Goal: Information Seeking & Learning: Learn about a topic

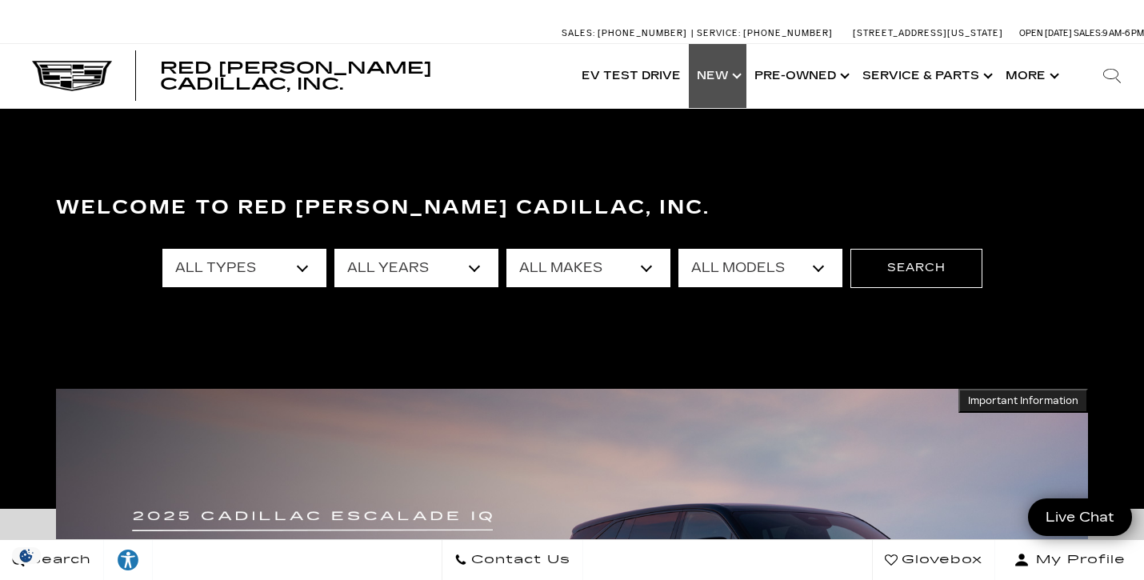
click at [722, 78] on link "Show New" at bounding box center [718, 76] width 58 height 64
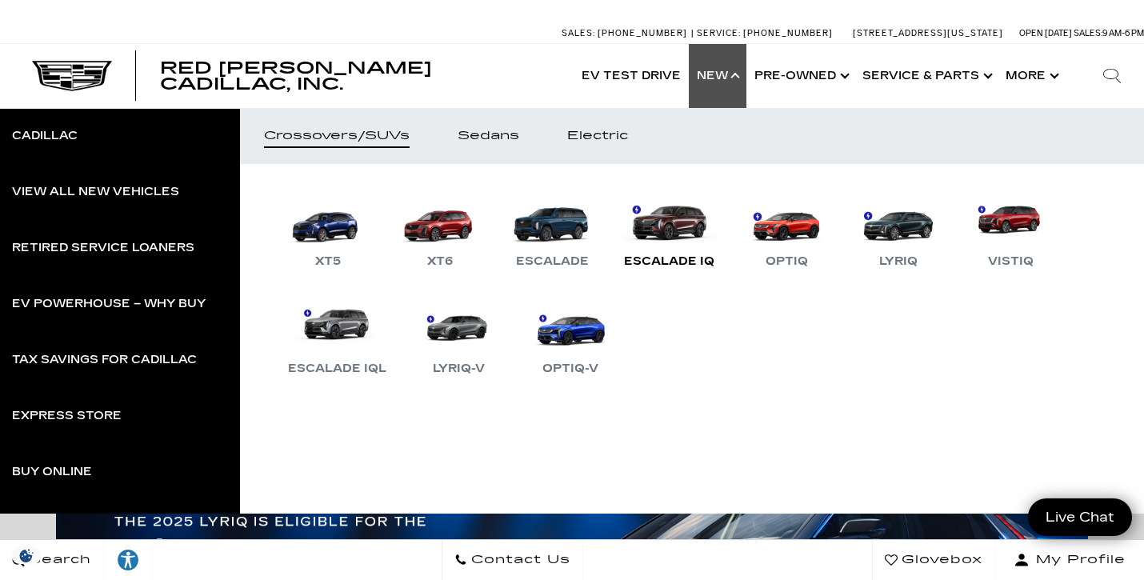
click at [716, 222] on link "Escalade IQ" at bounding box center [669, 229] width 106 height 83
click at [686, 230] on link "Escalade IQ" at bounding box center [669, 229] width 106 height 83
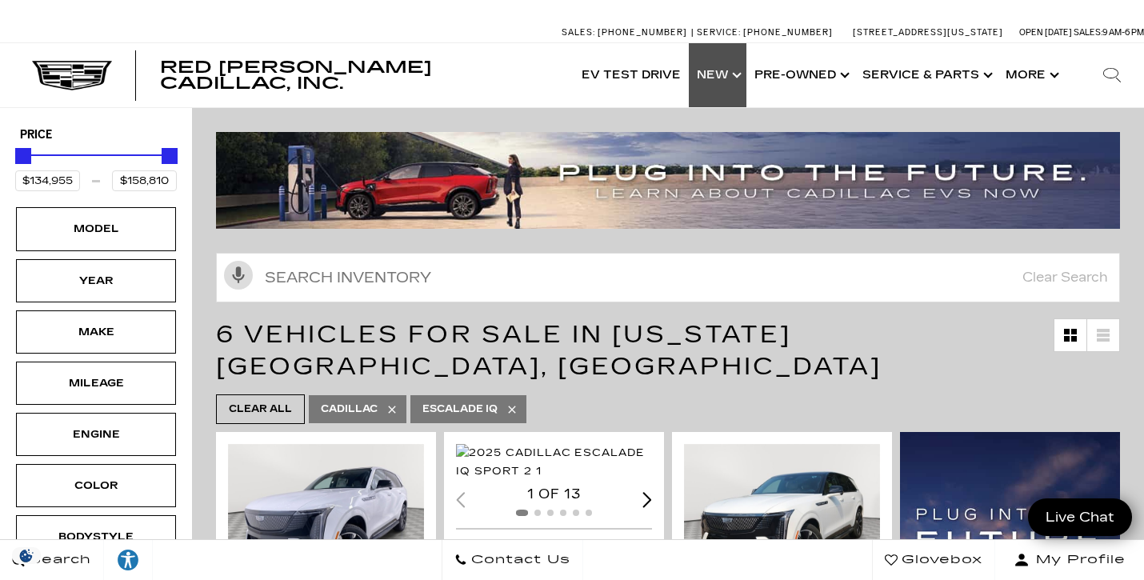
click at [727, 74] on link "Show New" at bounding box center [718, 75] width 58 height 64
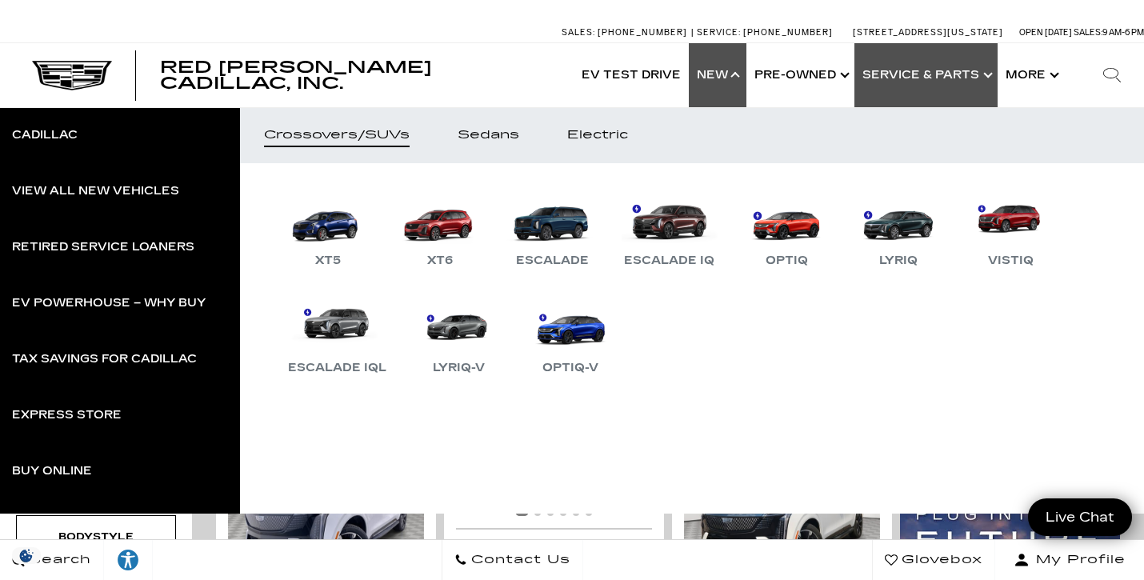
click at [946, 88] on link "Show Service & Parts" at bounding box center [925, 75] width 143 height 64
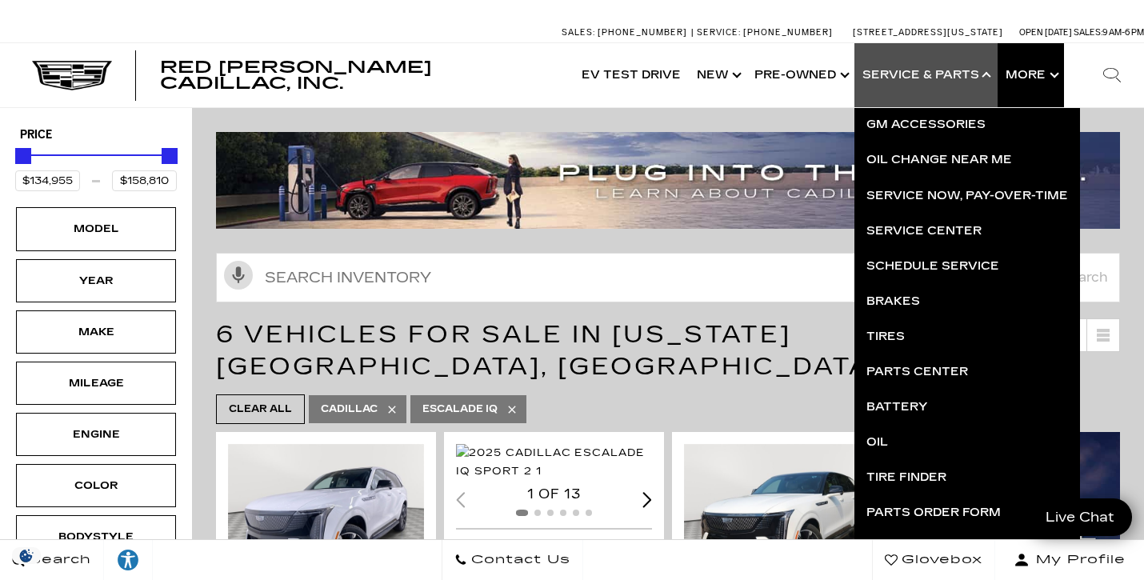
click at [1040, 88] on button "Show More" at bounding box center [1031, 75] width 66 height 64
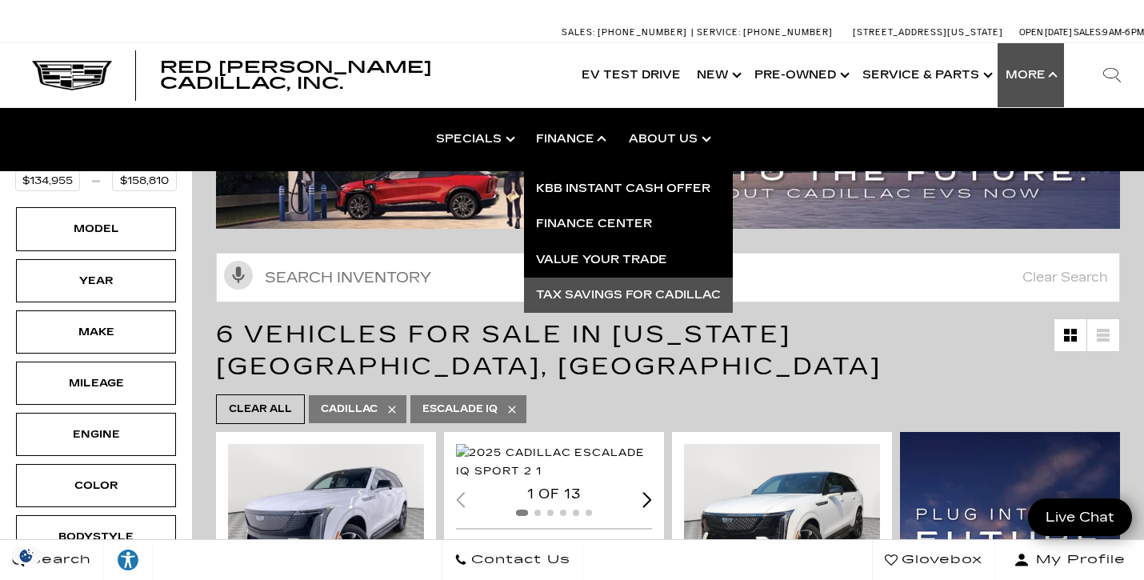
click at [576, 298] on link "Tax Savings for Cadillac" at bounding box center [628, 295] width 209 height 35
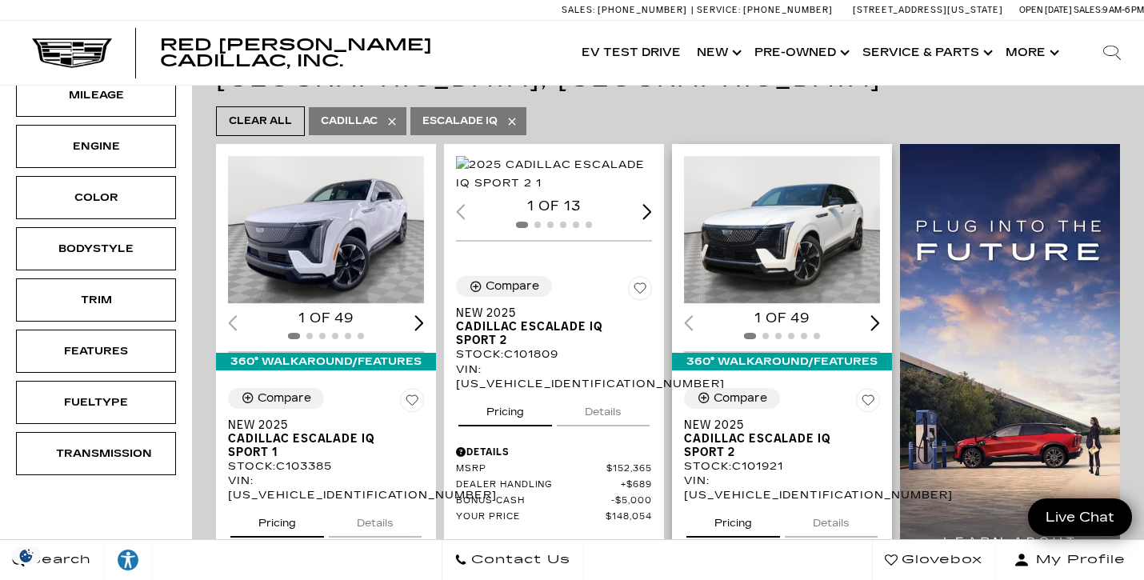
click at [879, 315] on div "Next slide" at bounding box center [875, 322] width 10 height 15
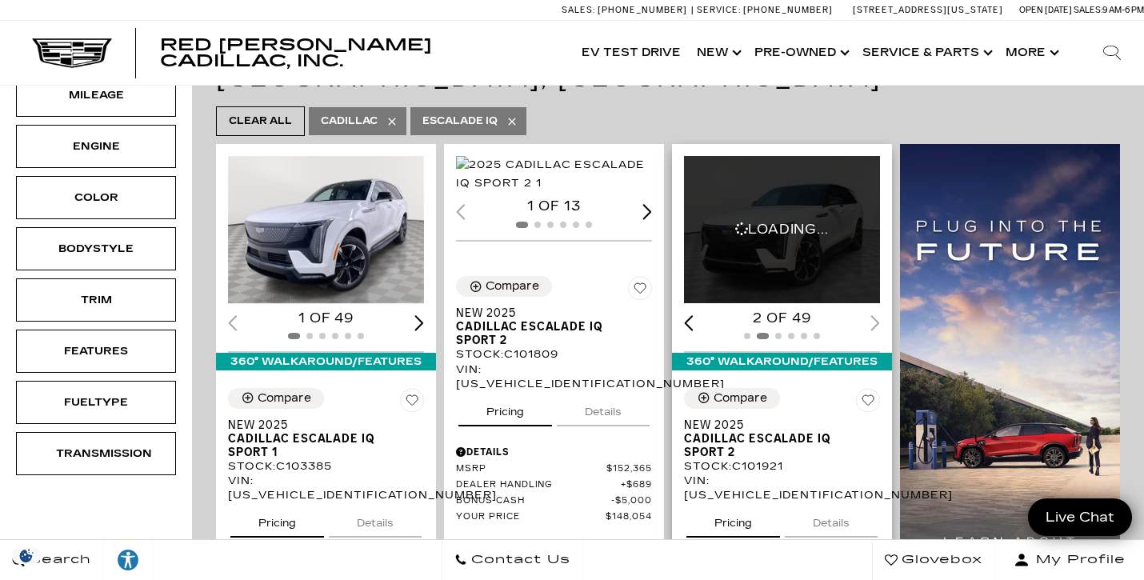
click at [879, 327] on div at bounding box center [782, 336] width 196 height 18
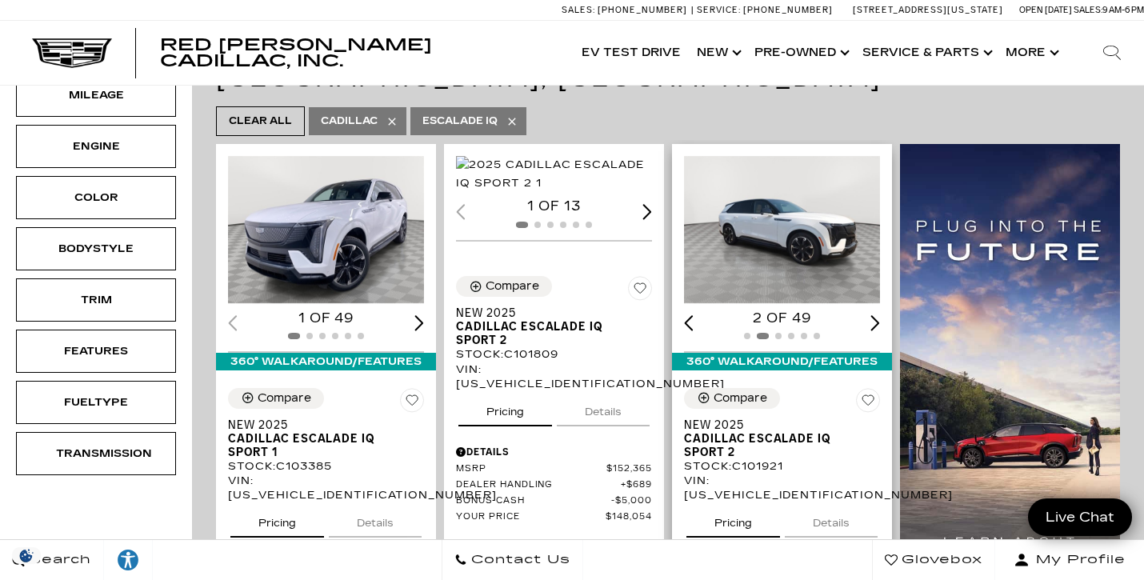
click at [879, 315] on div "Next slide" at bounding box center [875, 322] width 10 height 15
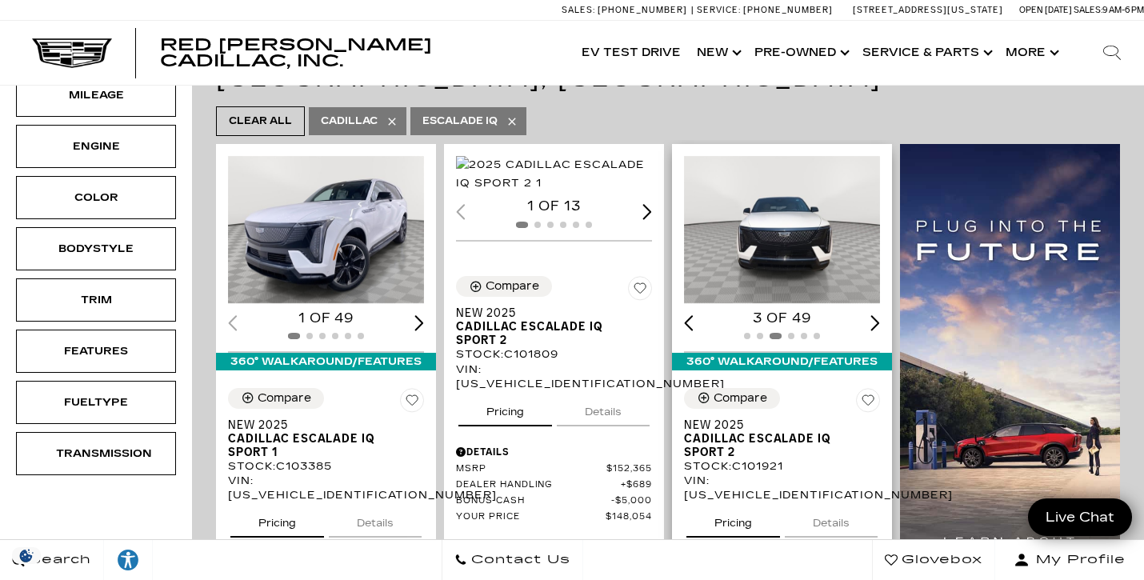
click at [834, 200] on img "3 / 6" at bounding box center [782, 229] width 196 height 147
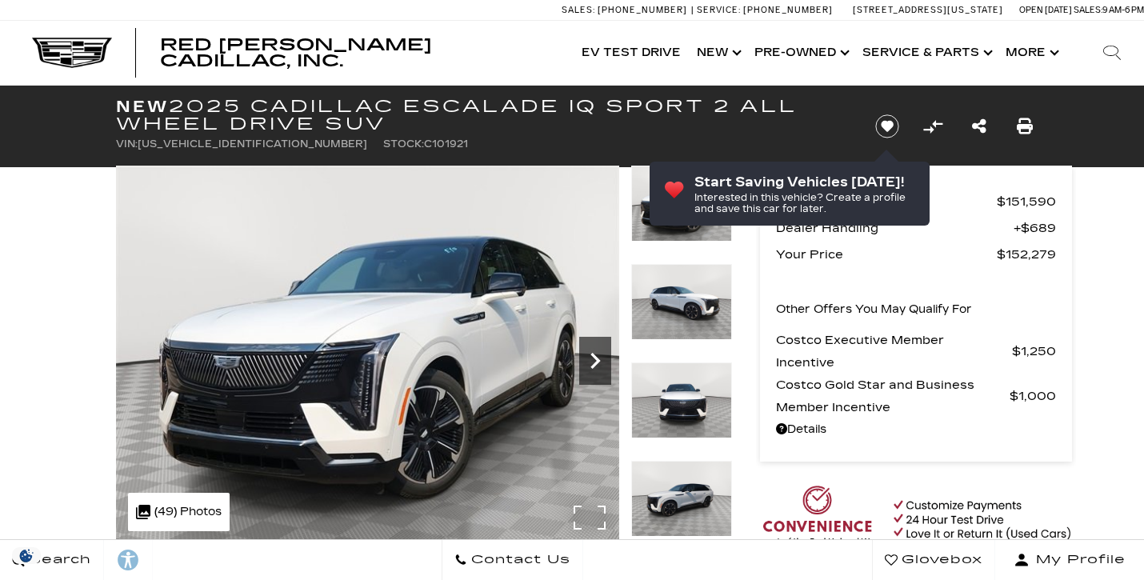
click at [595, 345] on icon "Next" at bounding box center [595, 361] width 32 height 32
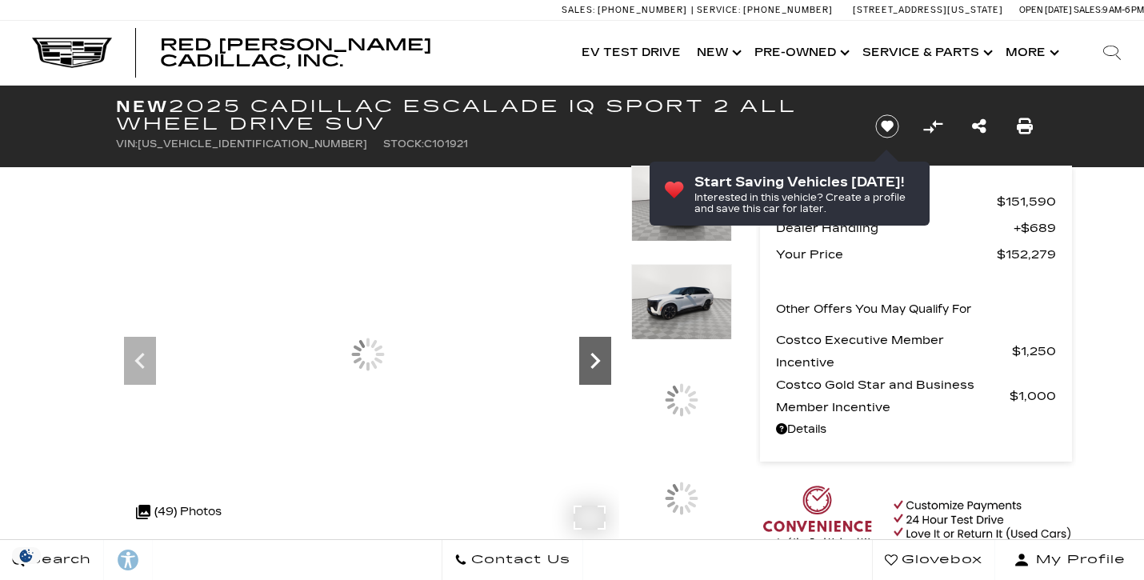
scroll to position [67, 0]
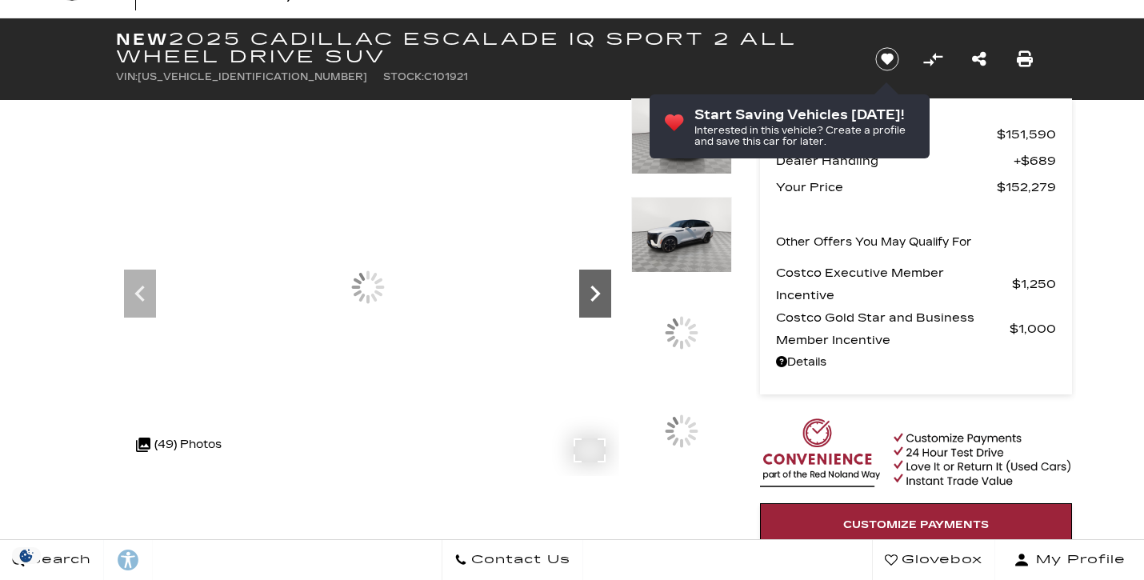
click at [595, 300] on icon "Next" at bounding box center [595, 294] width 32 height 32
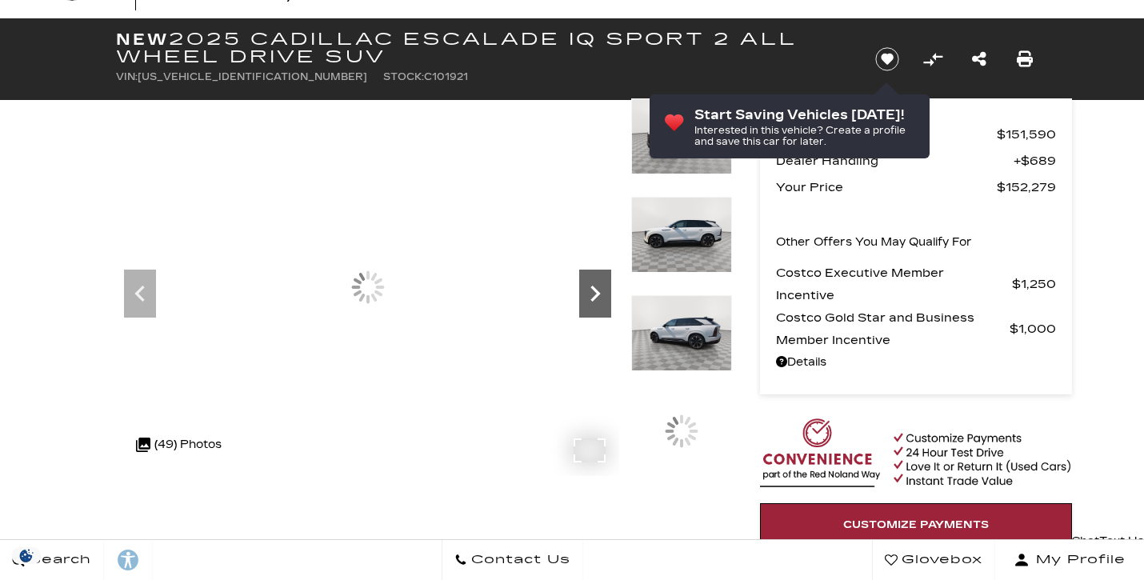
click at [595, 300] on icon "Next" at bounding box center [595, 294] width 32 height 32
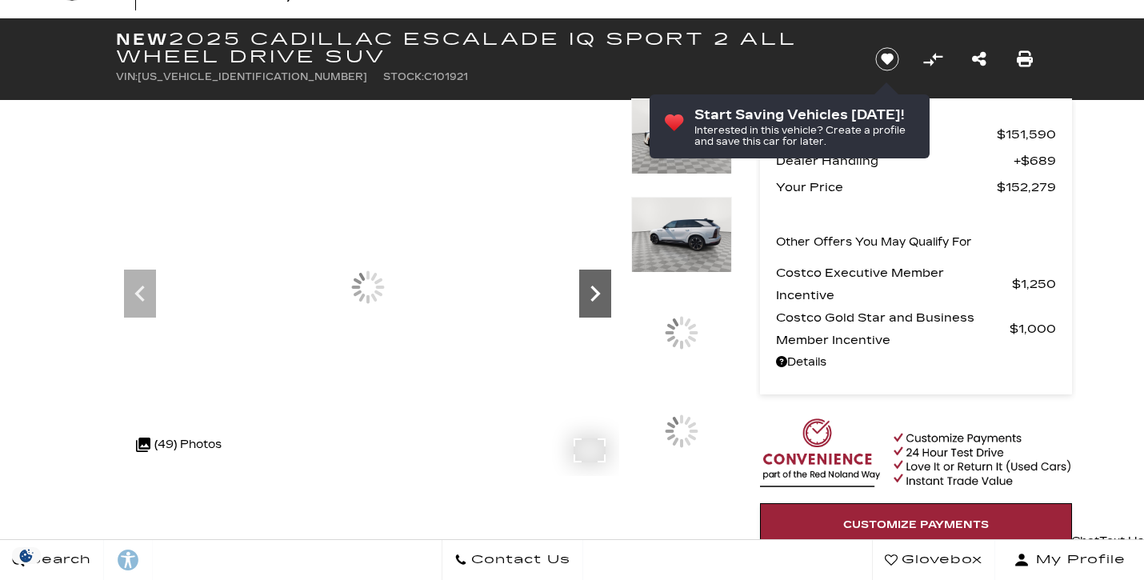
click at [595, 300] on icon "Next" at bounding box center [595, 294] width 32 height 32
